Goal: Task Accomplishment & Management: Manage account settings

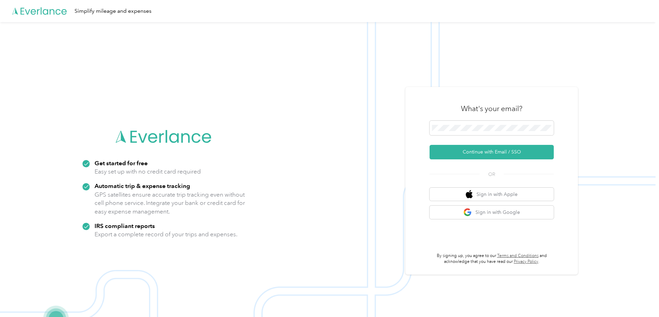
click at [462, 220] on div "What's your email? Continue with Email / SSO OR Sign in with Apple Sign in with…" at bounding box center [491, 181] width 124 height 168
click at [465, 215] on button "Sign in with Google" at bounding box center [491, 212] width 124 height 13
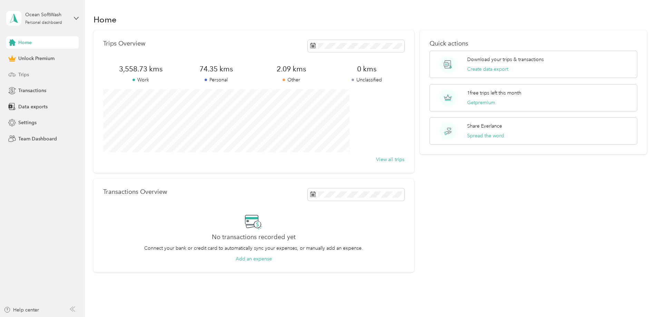
click at [31, 74] on div "Trips" at bounding box center [42, 74] width 72 height 12
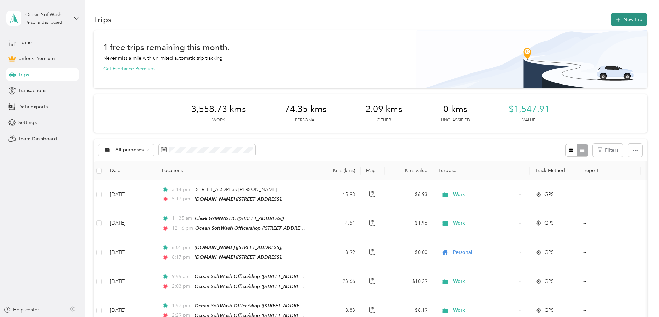
click at [611, 17] on button "New trip" at bounding box center [629, 19] width 37 height 12
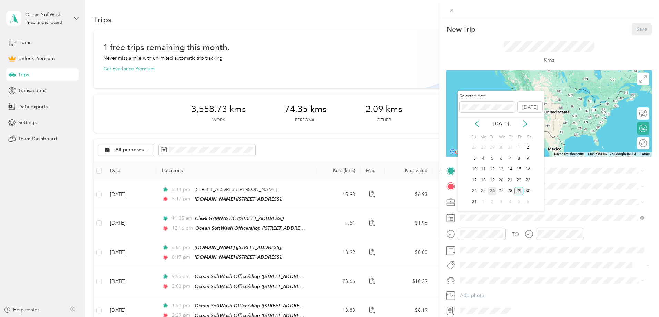
click at [494, 190] on div "26" at bounding box center [492, 191] width 9 height 9
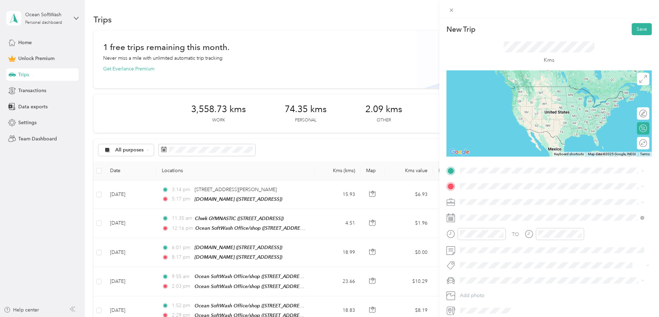
click at [478, 212] on div "Work" at bounding box center [551, 213] width 179 height 7
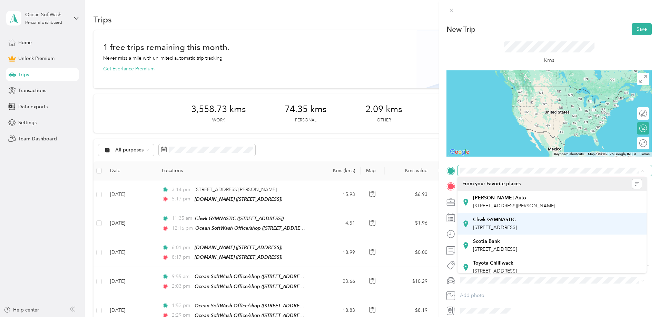
scroll to position [69, 0]
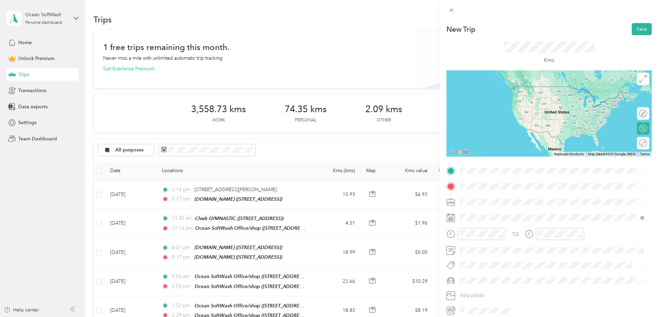
click at [503, 222] on span "[STREET_ADDRESS]" at bounding box center [495, 224] width 44 height 6
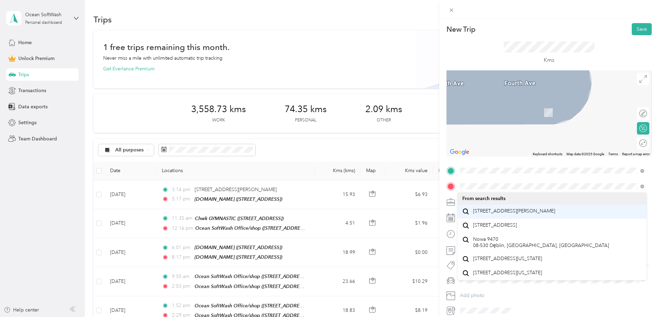
click at [506, 213] on span "[STREET_ADDRESS][PERSON_NAME]" at bounding box center [514, 211] width 82 height 6
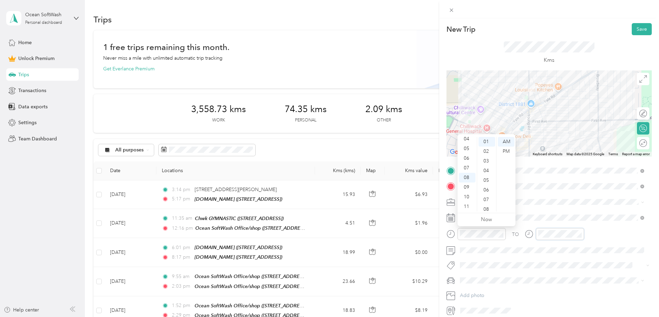
scroll to position [41, 0]
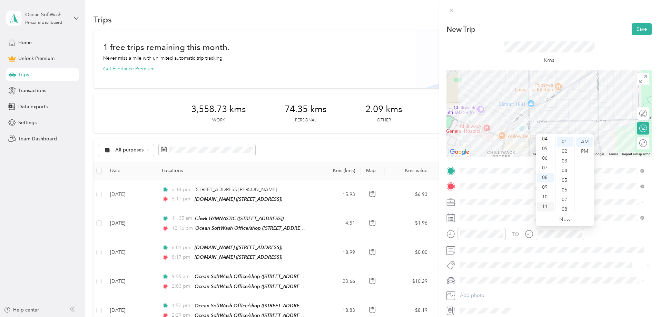
click at [547, 204] on div "11" at bounding box center [545, 207] width 17 height 10
click at [566, 200] on div "07" at bounding box center [565, 200] width 17 height 10
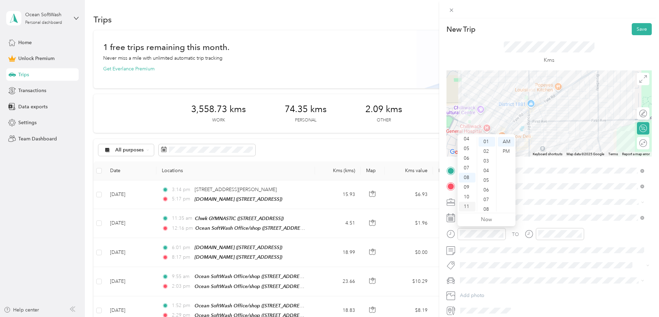
click at [467, 205] on div "11" at bounding box center [467, 207] width 17 height 10
click at [487, 142] on div "01" at bounding box center [486, 142] width 17 height 10
click at [526, 123] on div at bounding box center [548, 113] width 205 height 86
click at [642, 29] on button "Save" at bounding box center [642, 29] width 20 height 12
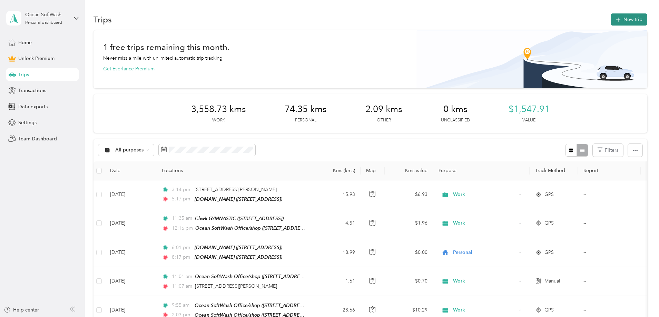
click at [611, 22] on button "New trip" at bounding box center [629, 19] width 37 height 12
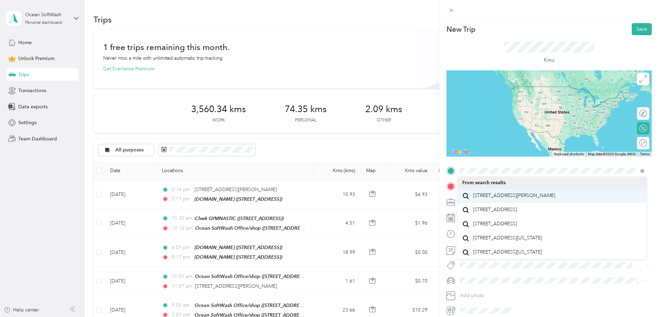
click at [485, 198] on span "[STREET_ADDRESS][PERSON_NAME]" at bounding box center [514, 195] width 82 height 6
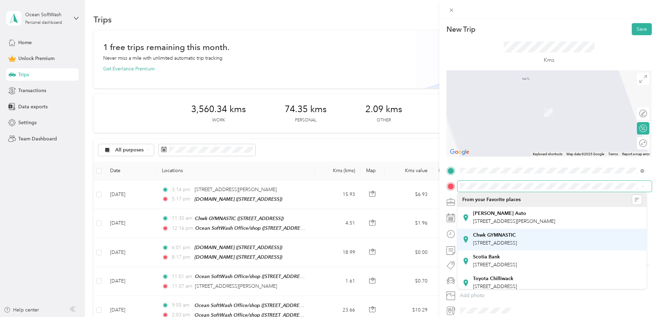
scroll to position [69, 0]
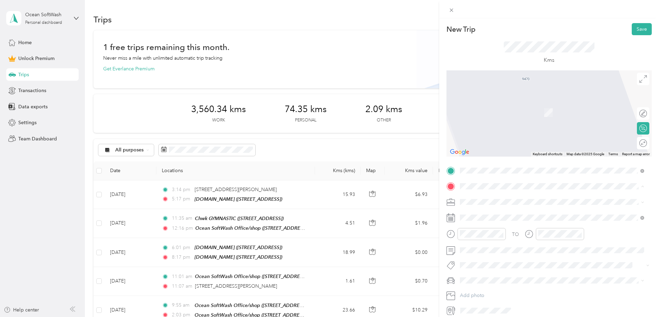
click at [505, 236] on div "Ocean SoftWash Office/shop [STREET_ADDRESS]" at bounding box center [506, 235] width 66 height 14
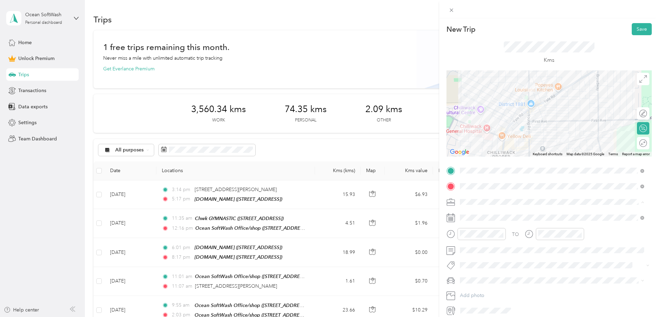
click at [478, 213] on div "Work" at bounding box center [551, 213] width 179 height 7
click at [465, 207] on div "11" at bounding box center [467, 207] width 17 height 10
click at [487, 200] on div "15" at bounding box center [486, 199] width 17 height 10
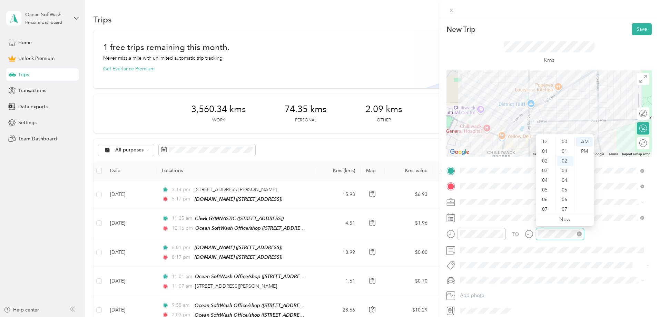
scroll to position [41, 0]
click at [546, 206] on div "11" at bounding box center [545, 207] width 17 height 10
click at [565, 199] on div "22" at bounding box center [565, 197] width 17 height 10
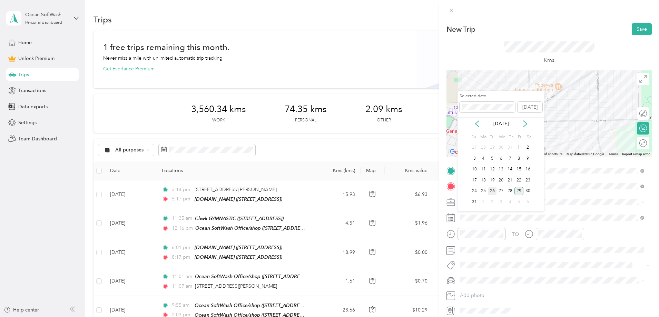
click at [491, 190] on div "26" at bounding box center [492, 191] width 9 height 9
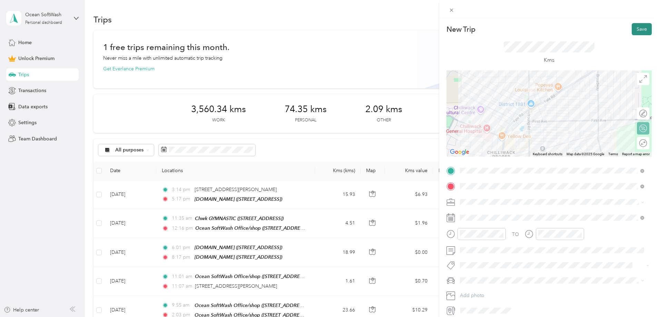
click at [637, 32] on button "Save" at bounding box center [642, 29] width 20 height 12
